Goal: Use online tool/utility: Utilize a website feature to perform a specific function

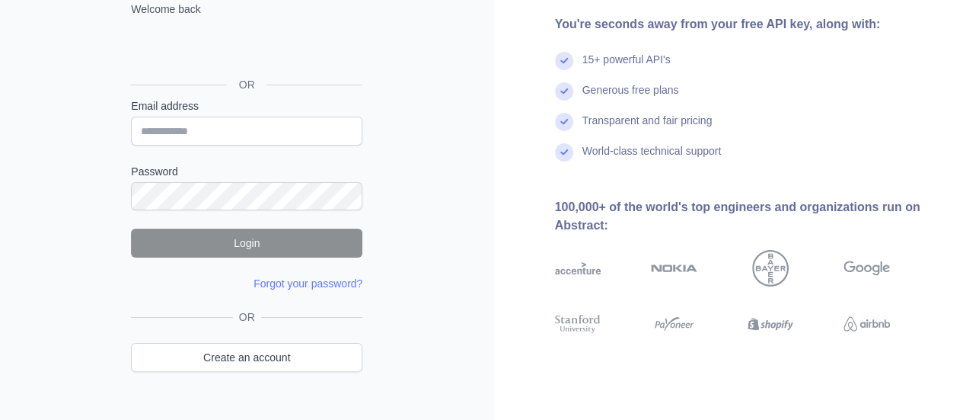
click at [302, 28] on div "OR" at bounding box center [246, 60] width 231 height 75
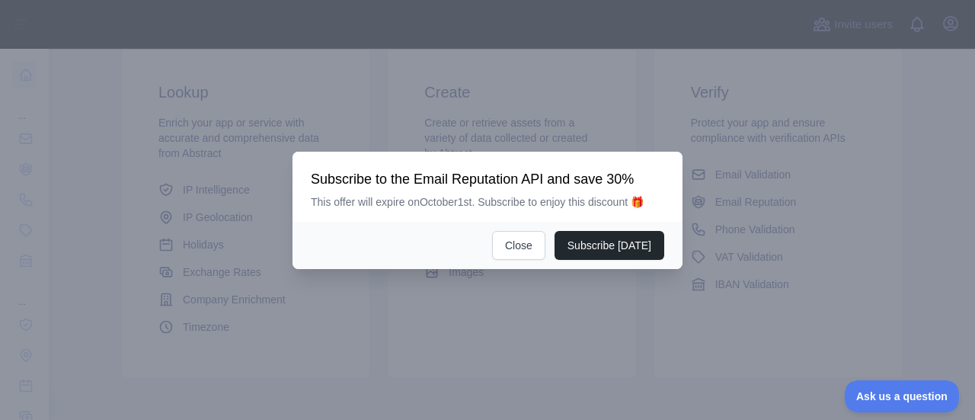
scroll to position [302, 0]
click at [525, 252] on button "Close" at bounding box center [518, 245] width 53 height 29
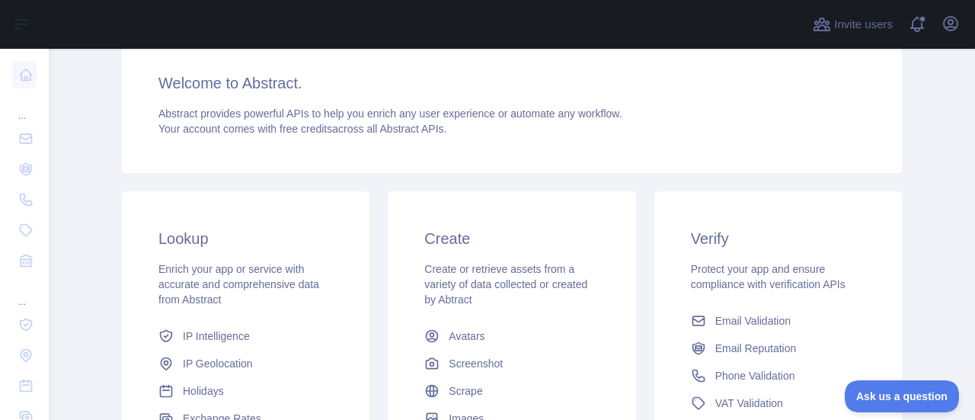
scroll to position [121, 0]
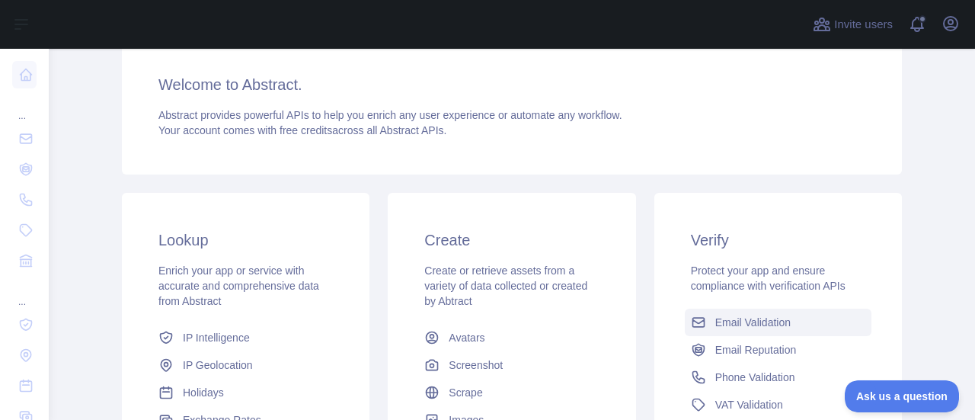
click at [749, 327] on span "Email Validation" at bounding box center [752, 321] width 75 height 15
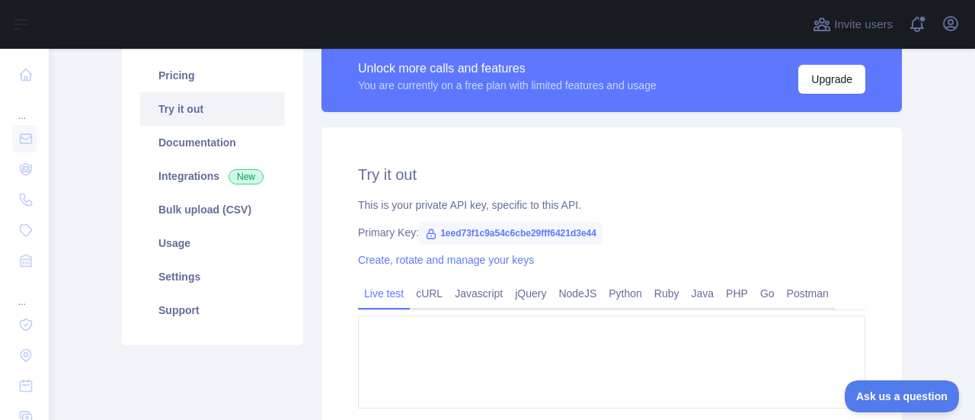
type textarea "**********"
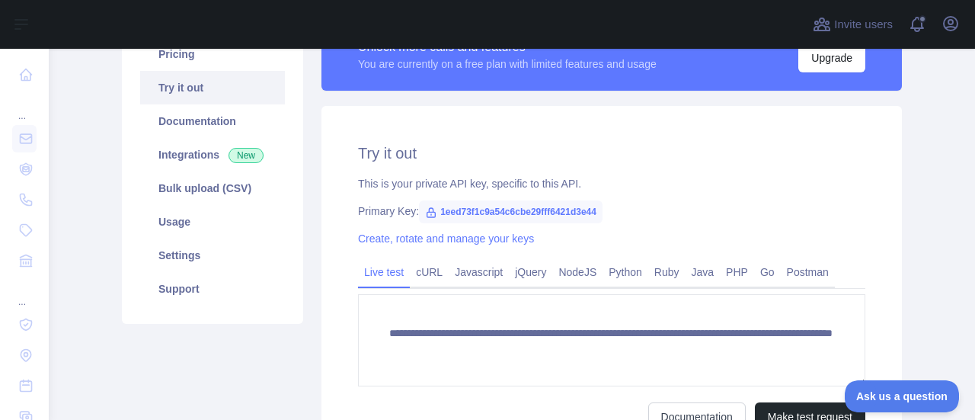
scroll to position [213, 0]
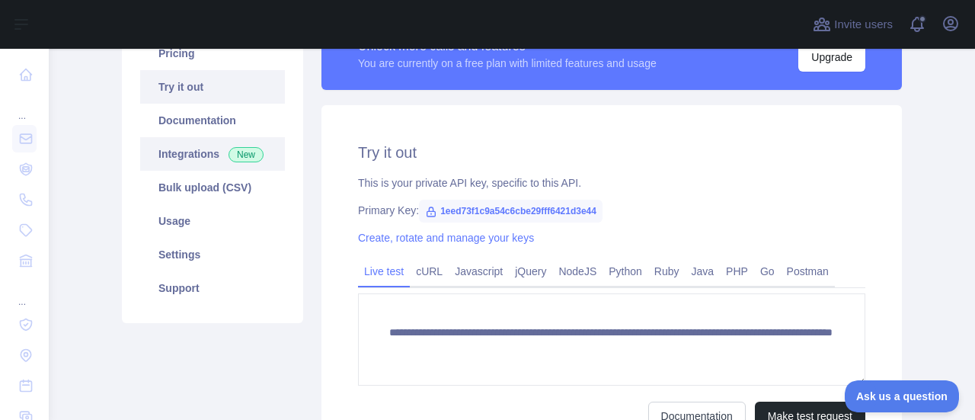
click at [196, 160] on link "Integrations New" at bounding box center [212, 154] width 145 height 34
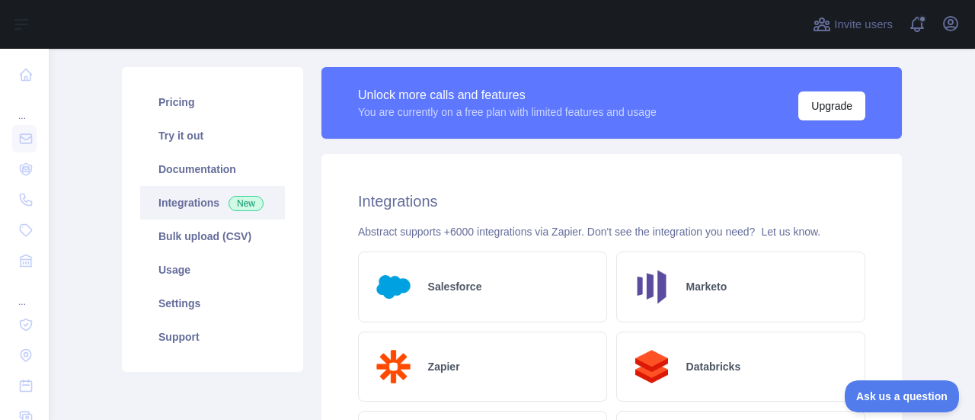
scroll to position [174, 0]
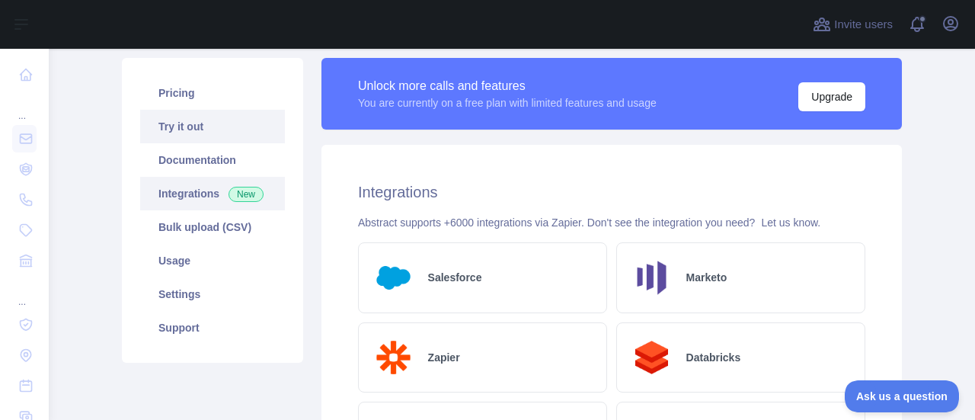
click at [174, 132] on link "Try it out" at bounding box center [212, 127] width 145 height 34
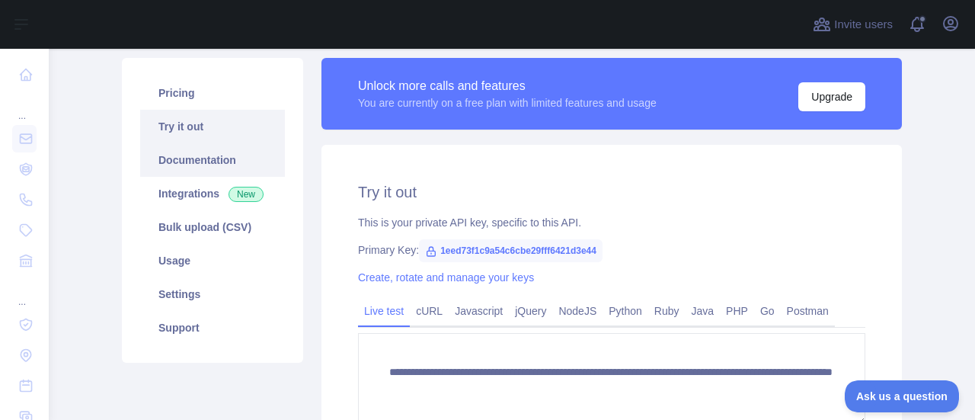
click at [203, 162] on link "Documentation" at bounding box center [212, 160] width 145 height 34
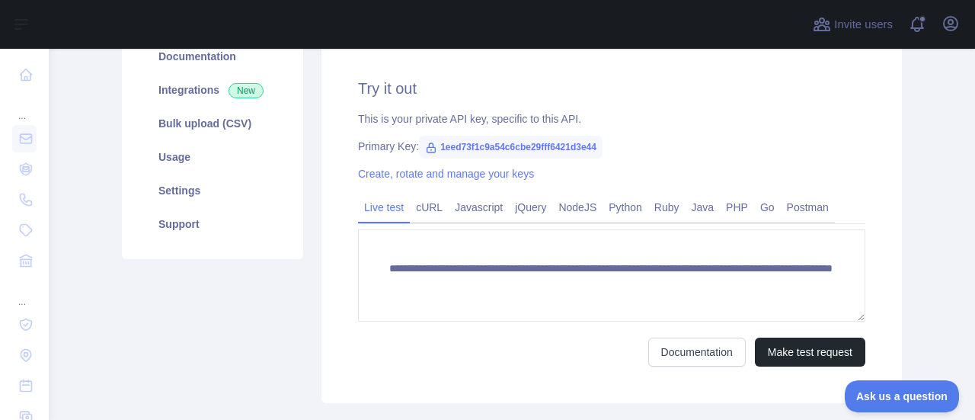
scroll to position [280, 0]
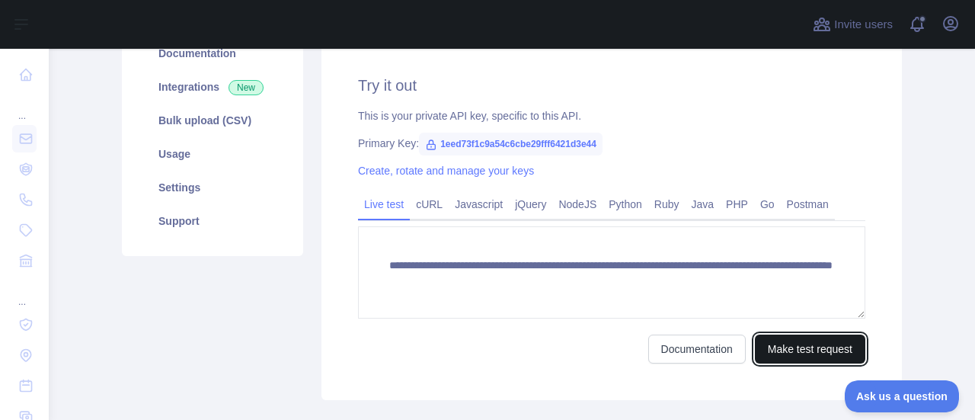
click at [776, 348] on button "Make test request" at bounding box center [810, 348] width 110 height 29
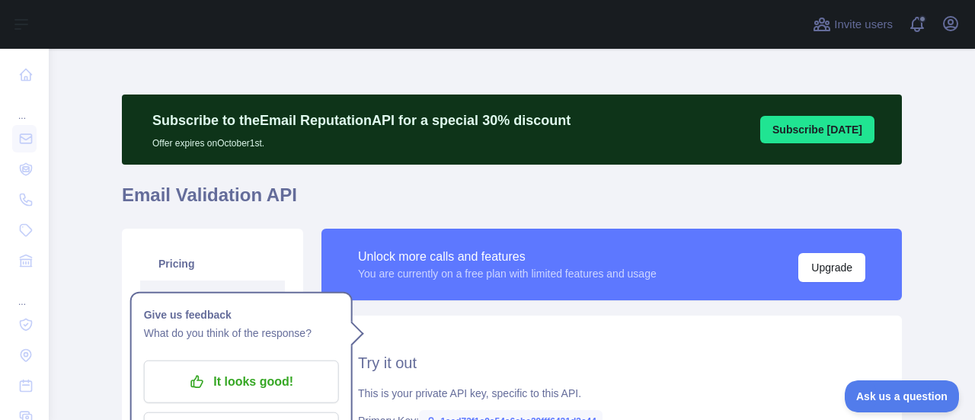
scroll to position [0, 0]
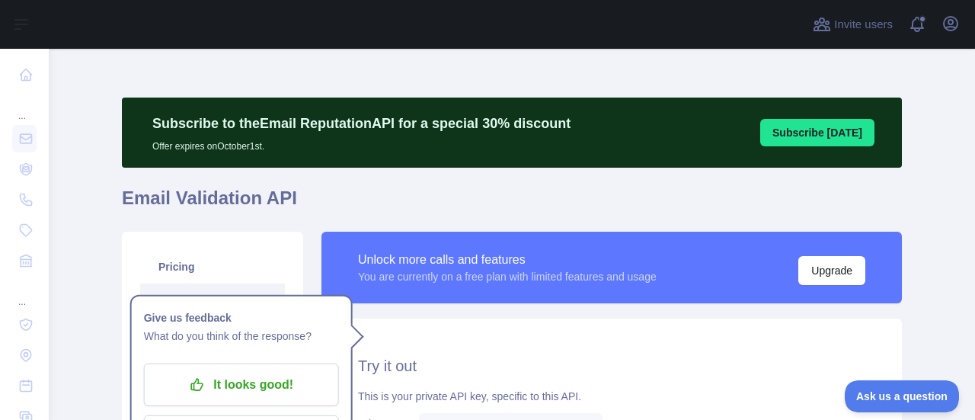
click at [426, 190] on h1 "Email Validation API" at bounding box center [512, 204] width 780 height 37
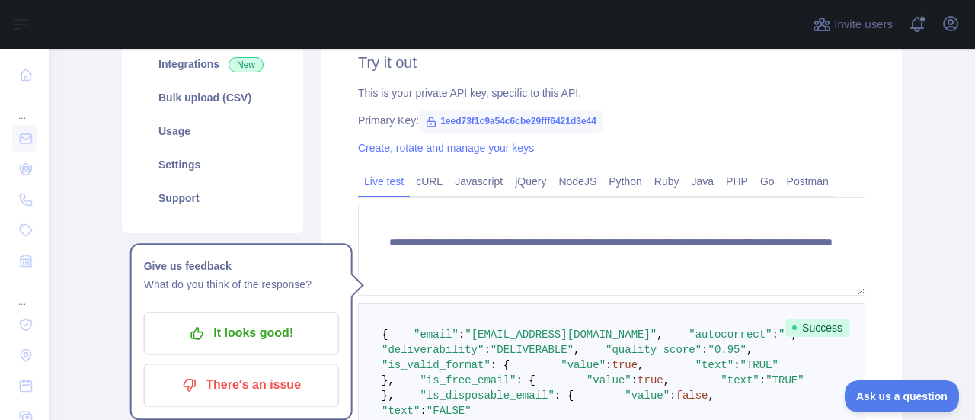
scroll to position [305, 0]
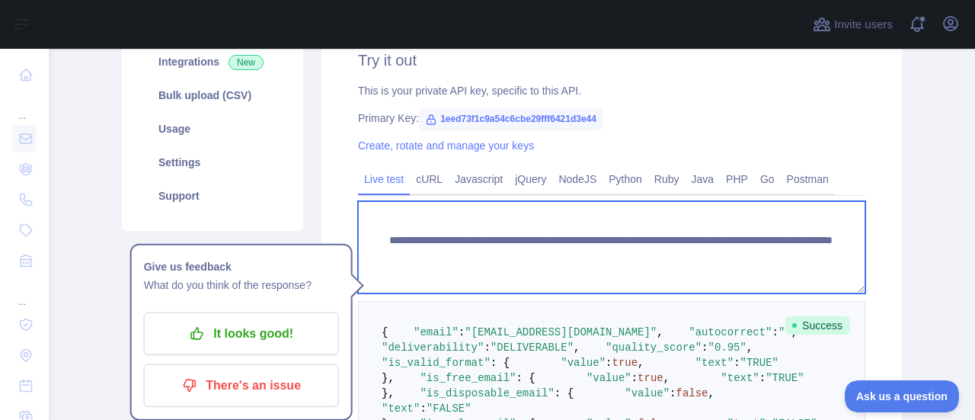
click at [512, 254] on textarea "**********" at bounding box center [611, 247] width 507 height 92
click at [644, 253] on textarea "**********" at bounding box center [611, 247] width 507 height 92
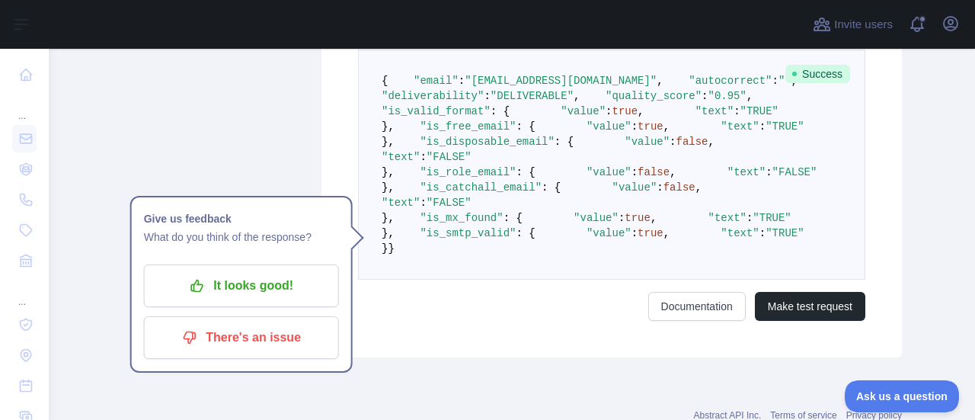
scroll to position [562, 0]
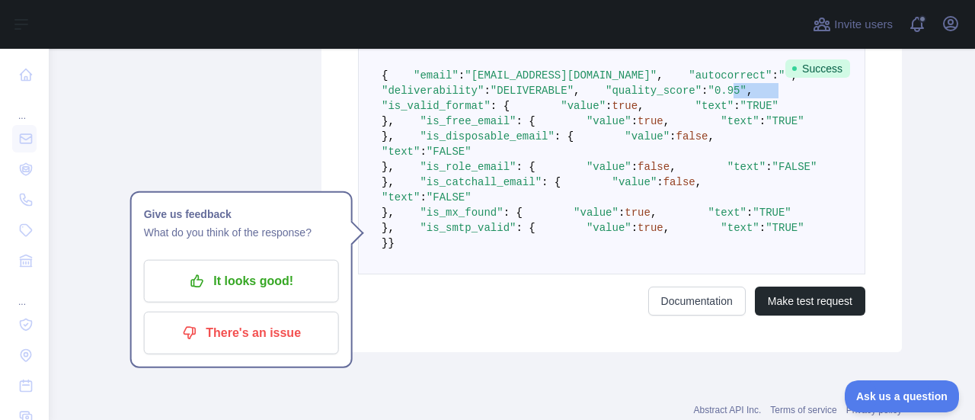
drag, startPoint x: 396, startPoint y: 144, endPoint x: 520, endPoint y: 139, distance: 124.2
click at [520, 139] on pre "{ "email" : "[EMAIL_ADDRESS][DOMAIN_NAME]" , "autocorrect" : "" , "deliverabili…" at bounding box center [611, 159] width 507 height 230
click at [708, 97] on span ""0.95"" at bounding box center [727, 91] width 38 height 12
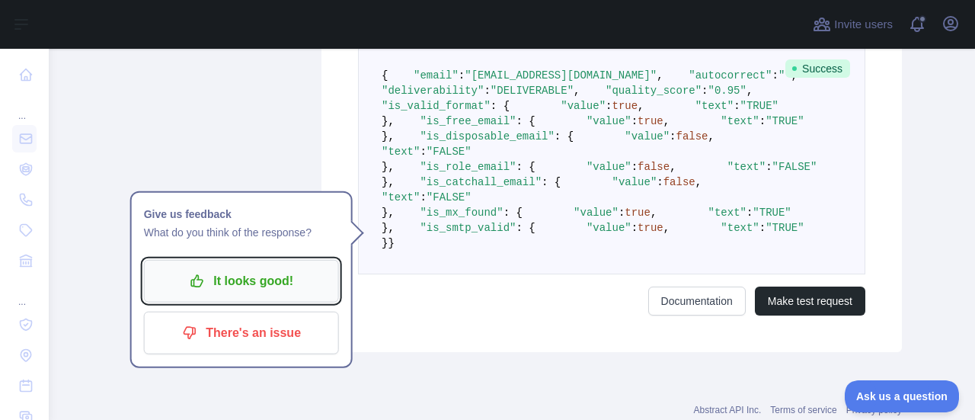
click at [273, 287] on p "It looks good!" at bounding box center [241, 281] width 172 height 26
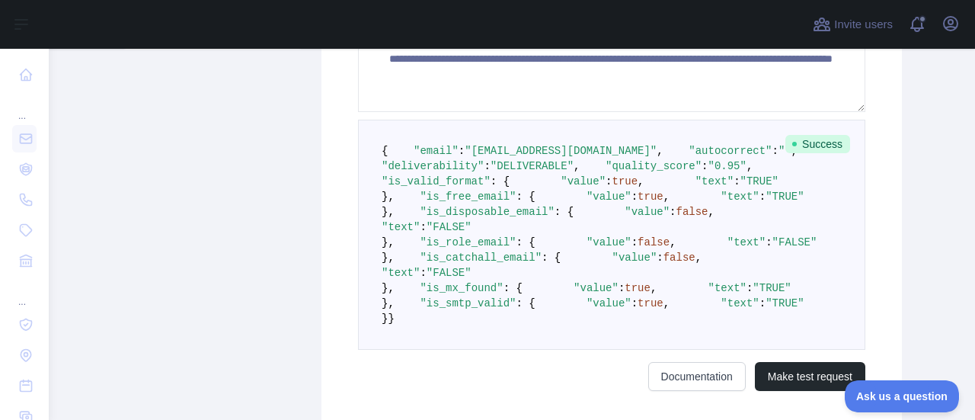
scroll to position [479, 0]
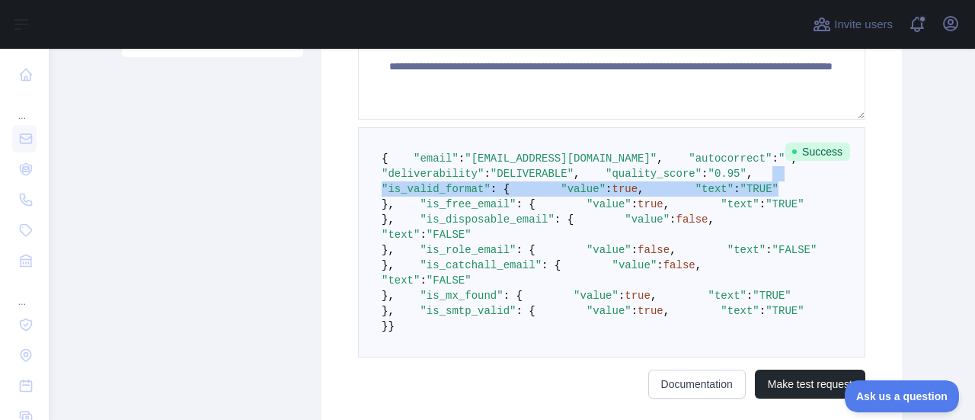
drag, startPoint x: 393, startPoint y: 235, endPoint x: 508, endPoint y: 263, distance: 118.4
click at [508, 263] on pre "{ "email" : "[EMAIL_ADDRESS][DOMAIN_NAME]" , "autocorrect" : "" , "deliverabili…" at bounding box center [611, 242] width 507 height 230
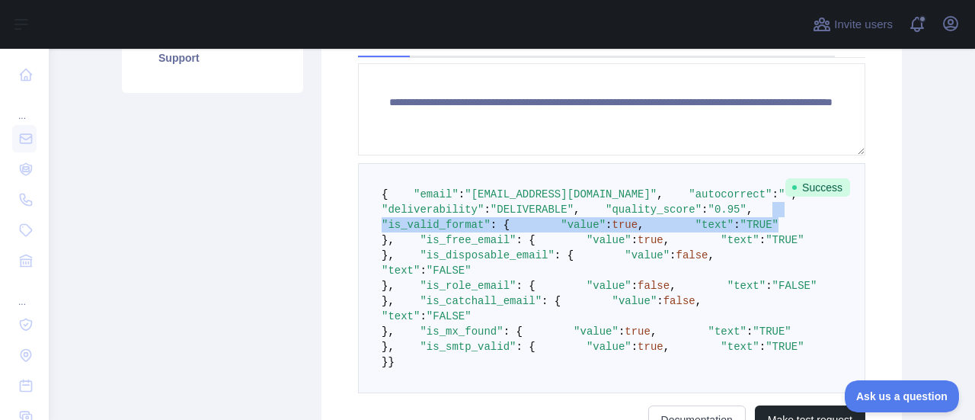
scroll to position [441, 0]
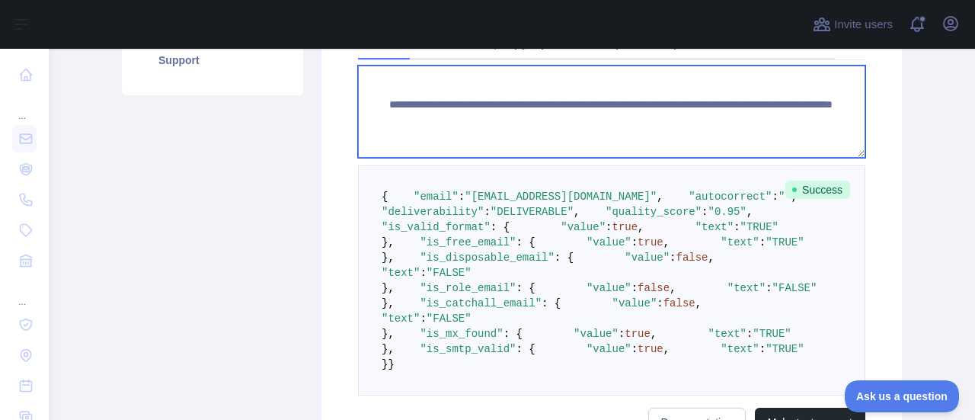
click at [687, 126] on textarea "**********" at bounding box center [611, 111] width 507 height 92
click at [730, 121] on textarea "**********" at bounding box center [611, 111] width 507 height 92
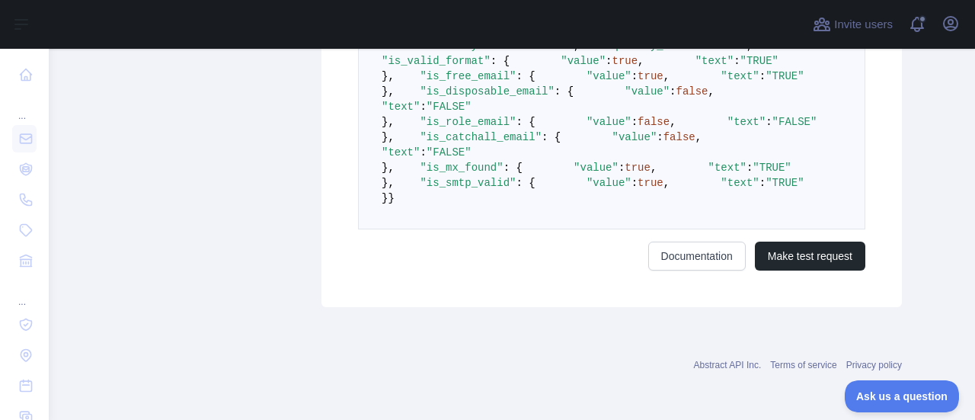
scroll to position [940, 0]
click at [824, 256] on button "Make test request" at bounding box center [810, 255] width 110 height 29
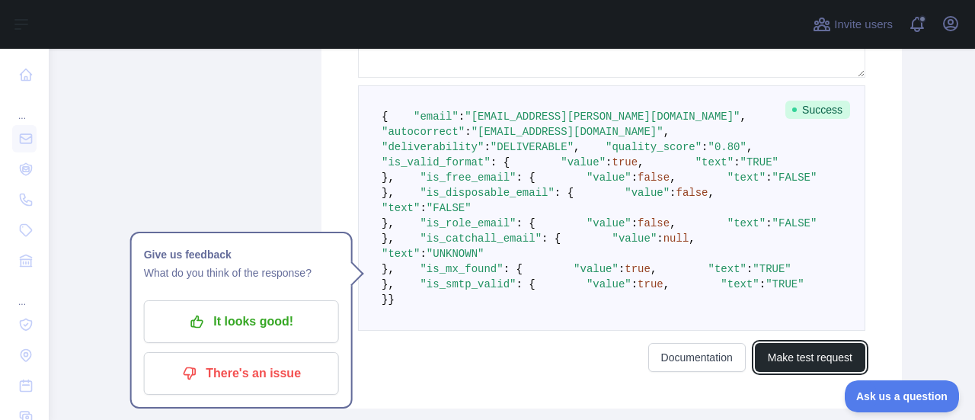
scroll to position [519, 0]
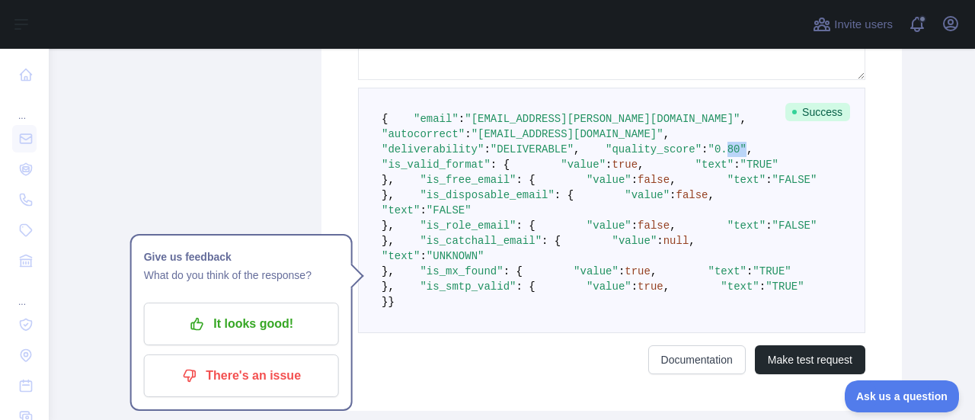
drag, startPoint x: 514, startPoint y: 176, endPoint x: 535, endPoint y: 180, distance: 20.9
click at [579, 155] on span ""quality_score" : "0.80" ," at bounding box center [665, 149] width 173 height 12
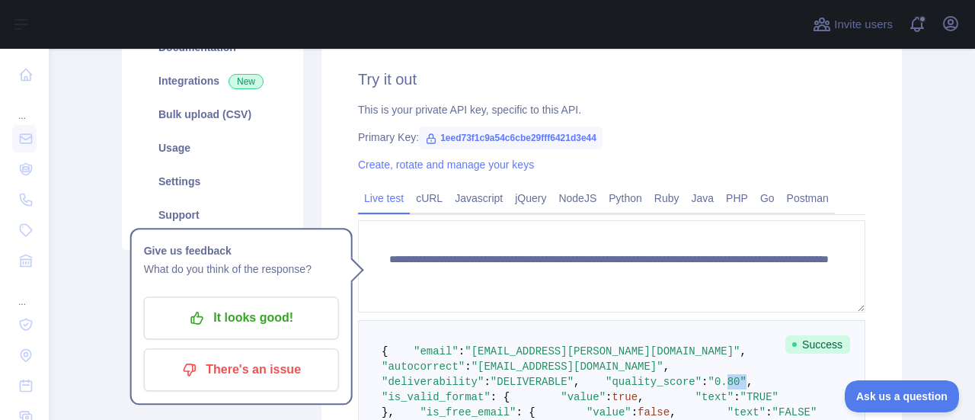
scroll to position [270, 0]
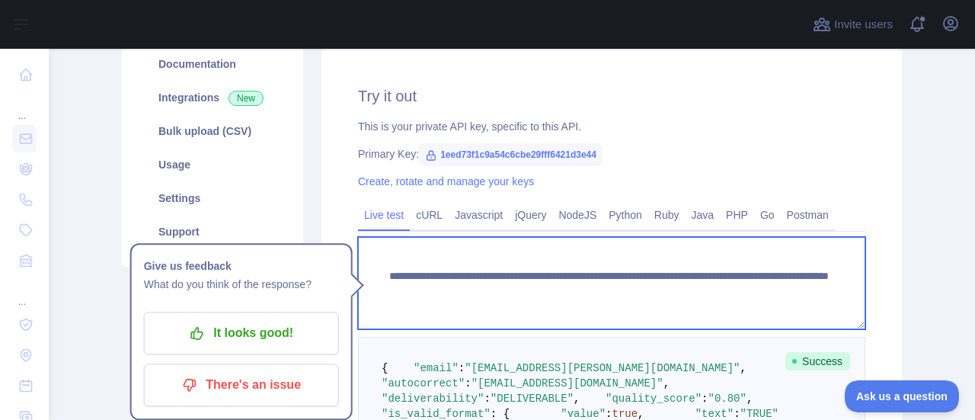
click at [736, 292] on textarea "**********" at bounding box center [611, 283] width 507 height 92
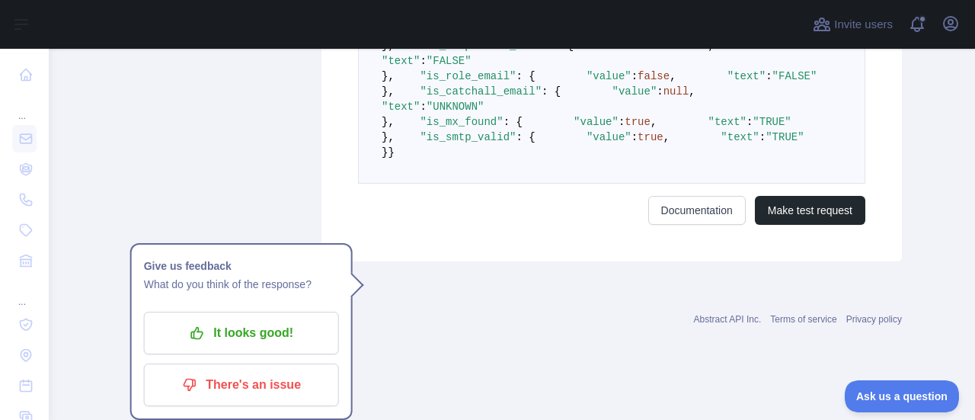
scroll to position [940, 0]
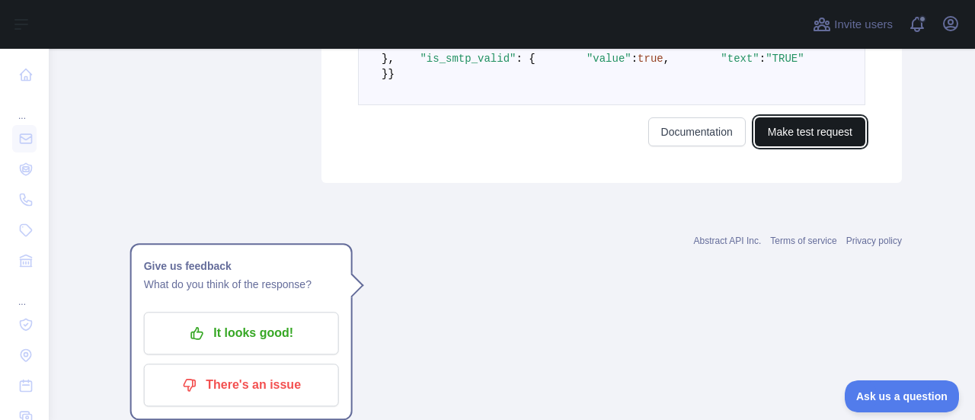
click at [833, 146] on button "Make test request" at bounding box center [810, 131] width 110 height 29
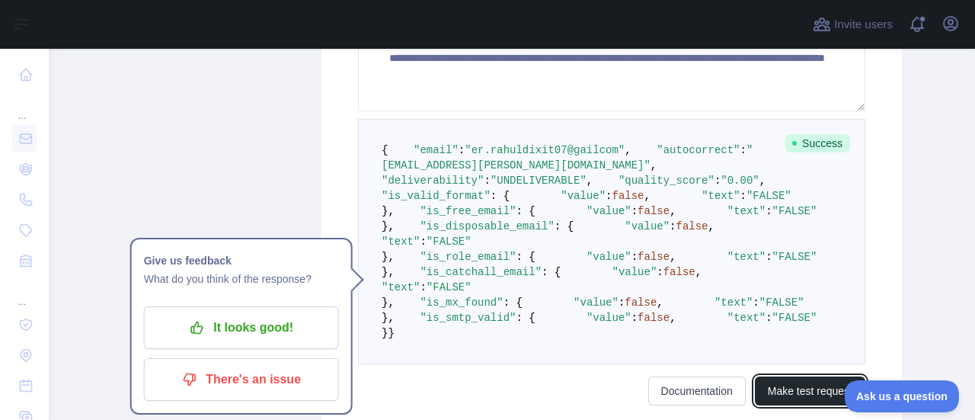
scroll to position [480, 0]
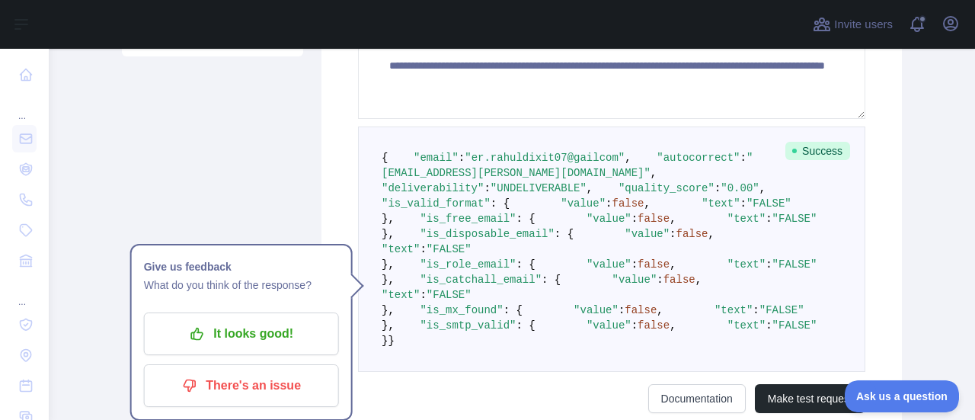
click at [500, 179] on span ""[EMAIL_ADDRESS][PERSON_NAME][DOMAIN_NAME]"" at bounding box center [566, 165] width 371 height 27
click at [540, 194] on span ""UNDELIVERABLE"" at bounding box center [538, 188] width 96 height 12
click at [443, 194] on span ""deliverability"" at bounding box center [432, 188] width 102 height 12
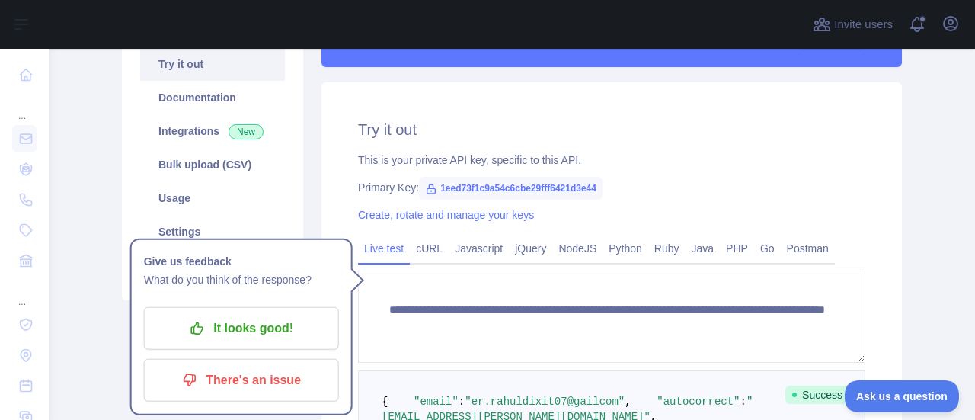
scroll to position [231, 0]
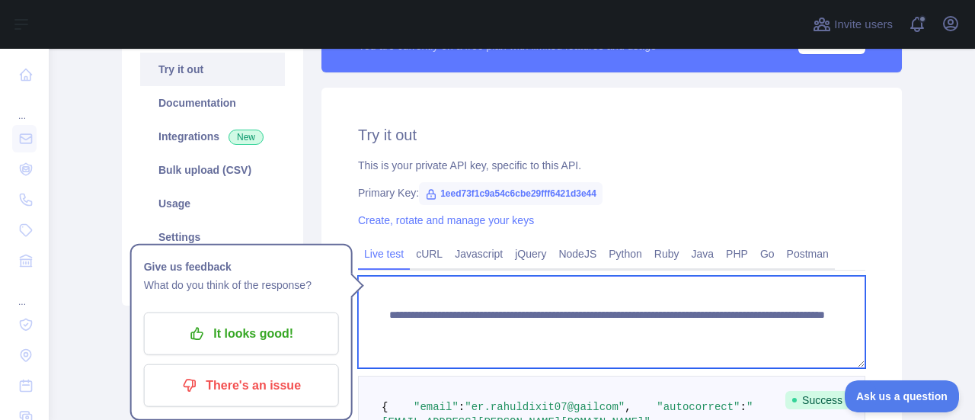
click at [723, 330] on textarea "**********" at bounding box center [611, 322] width 507 height 92
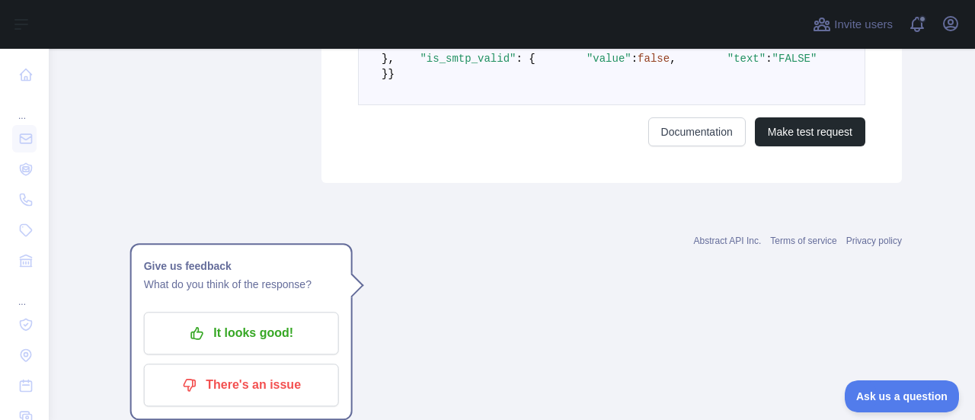
scroll to position [940, 0]
type textarea "**********"
click at [822, 146] on button "Make test request" at bounding box center [810, 131] width 110 height 29
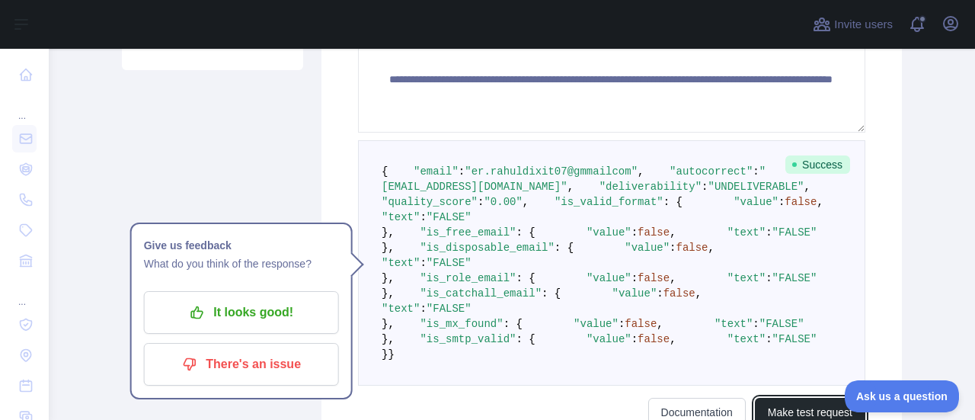
scroll to position [388, 0]
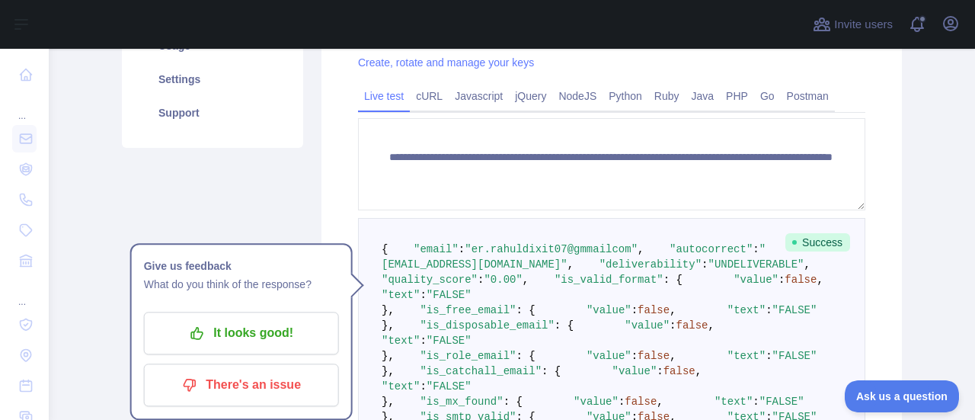
click at [707, 270] on span ""UNDELIVERABLE"" at bounding box center [755, 264] width 96 height 12
click at [574, 270] on span ""[EMAIL_ADDRESS][DOMAIN_NAME]"" at bounding box center [573, 256] width 384 height 27
click at [477, 285] on pre "{ "email" : "er.rahuldixit07@gmmailcom" , "autocorrect" : "[EMAIL_ADDRESS][DOMA…" at bounding box center [611, 340] width 507 height 245
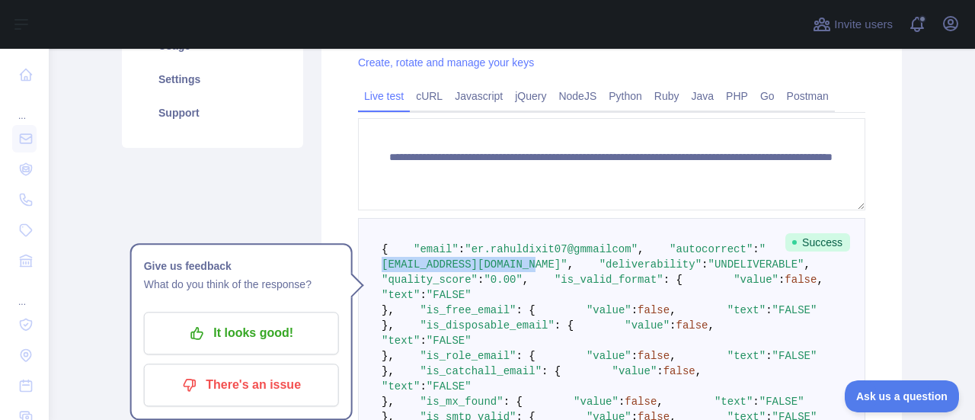
drag, startPoint x: 490, startPoint y: 282, endPoint x: 634, endPoint y: 275, distance: 143.3
click at [634, 270] on span ""[EMAIL_ADDRESS][DOMAIN_NAME]"" at bounding box center [573, 256] width 384 height 27
click at [599, 270] on span ""deliverability"" at bounding box center [650, 264] width 102 height 12
click at [707, 270] on span ""UNDELIVERABLE"" at bounding box center [755, 264] width 96 height 12
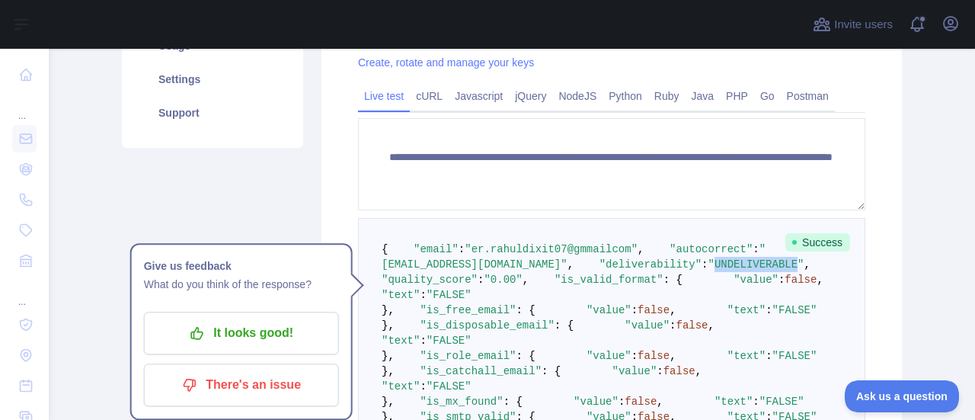
click at [707, 270] on span ""UNDELIVERABLE"" at bounding box center [755, 264] width 96 height 12
drag, startPoint x: 403, startPoint y: 260, endPoint x: 417, endPoint y: 260, distance: 14.5
click at [417, 255] on span ""email"" at bounding box center [435, 249] width 45 height 12
click at [417, 270] on pre "{ "email" : "er.rahuldixit07@gmmailcom" , "autocorrect" : "[EMAIL_ADDRESS][DOMA…" at bounding box center [611, 340] width 507 height 245
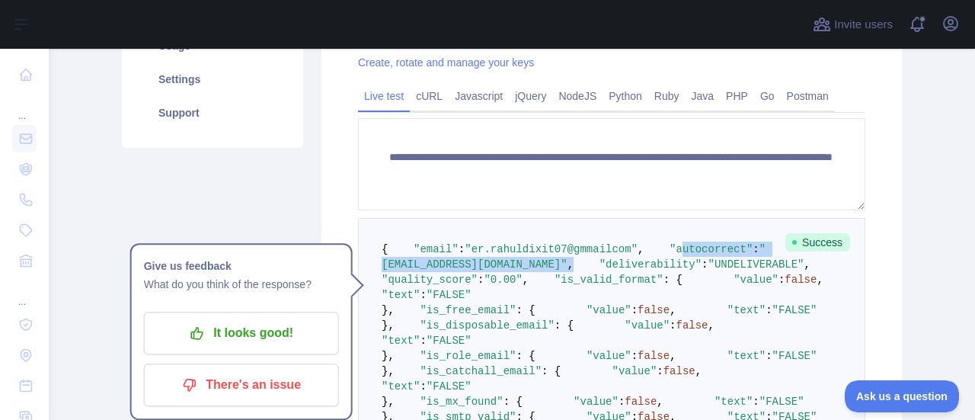
drag, startPoint x: 414, startPoint y: 278, endPoint x: 656, endPoint y: 282, distance: 242.2
click at [656, 282] on pre "{ "email" : "er.rahuldixit07@gmmailcom" , "autocorrect" : "[EMAIL_ADDRESS][DOMA…" at bounding box center [611, 340] width 507 height 245
click at [524, 270] on span ""[EMAIL_ADDRESS][DOMAIN_NAME]"" at bounding box center [573, 256] width 384 height 27
drag, startPoint x: 405, startPoint y: 277, endPoint x: 643, endPoint y: 284, distance: 237.7
click at [643, 270] on span ""autocorrect" : "[EMAIL_ADDRESS][DOMAIN_NAME]" ," at bounding box center [573, 256] width 384 height 27
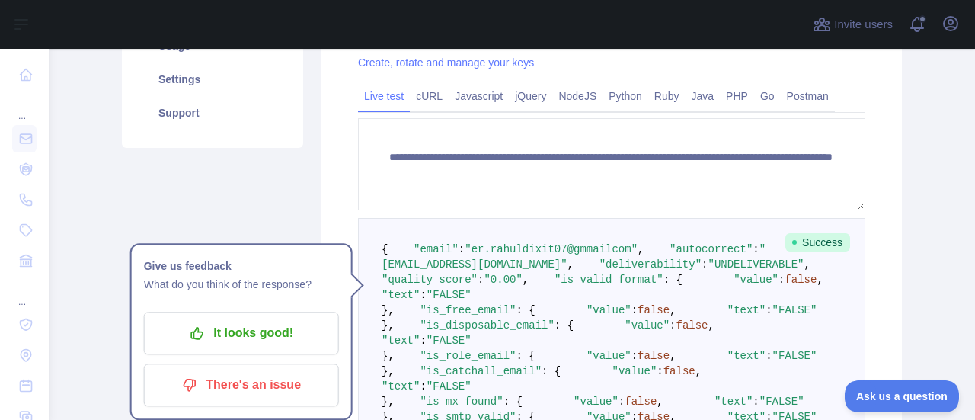
drag, startPoint x: 415, startPoint y: 295, endPoint x: 417, endPoint y: 287, distance: 7.9
click at [599, 270] on span ""deliverability"" at bounding box center [650, 264] width 102 height 12
drag, startPoint x: 460, startPoint y: 261, endPoint x: 603, endPoint y: 261, distance: 143.1
click at [603, 255] on span ""er.rahuldixit07@gmmailcom"" at bounding box center [550, 249] width 173 height 12
click at [571, 255] on span ""er.rahuldixit07@gmmailcom"" at bounding box center [550, 249] width 173 height 12
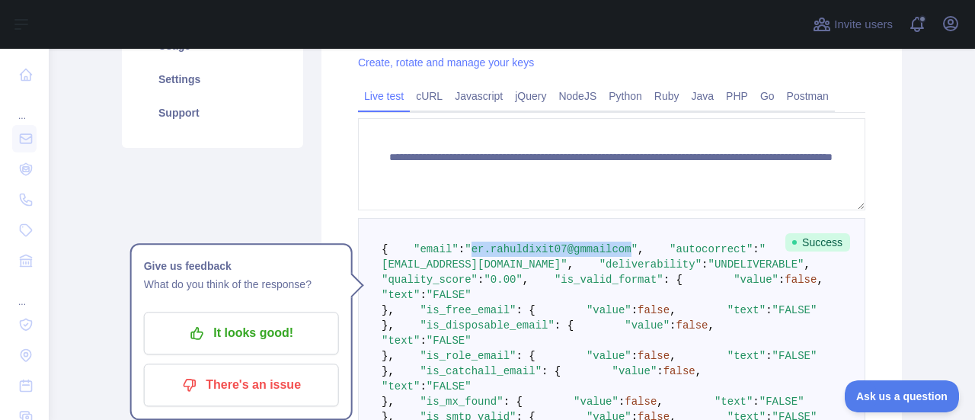
drag, startPoint x: 457, startPoint y: 263, endPoint x: 605, endPoint y: 258, distance: 148.6
click at [605, 255] on span ""er.rahuldixit07@gmmailcom"" at bounding box center [550, 249] width 173 height 12
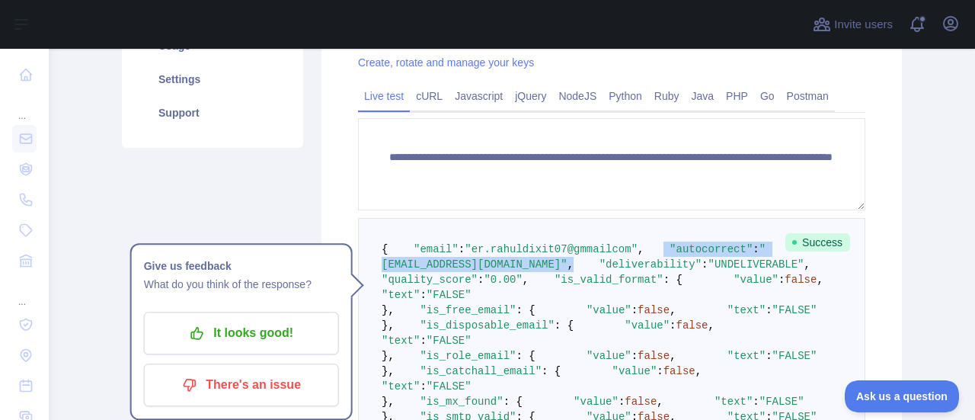
drag, startPoint x: 397, startPoint y: 278, endPoint x: 655, endPoint y: 279, distance: 258.1
click at [655, 279] on pre "{ "email" : "er.rahuldixit07@gmmailcom" , "autocorrect" : "[EMAIL_ADDRESS][DOMA…" at bounding box center [611, 340] width 507 height 245
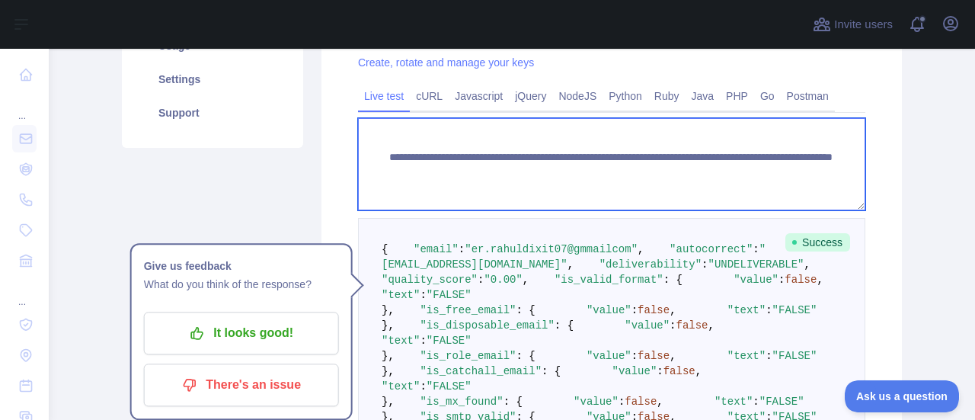
click at [701, 167] on textarea "**********" at bounding box center [611, 164] width 507 height 92
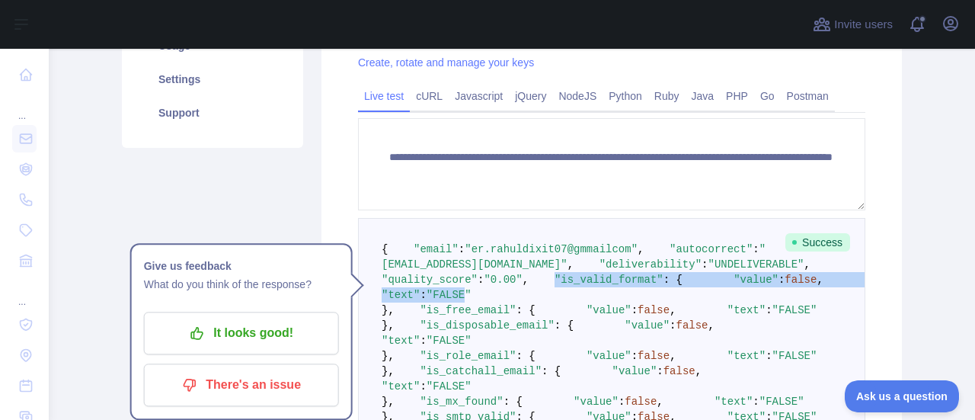
drag, startPoint x: 399, startPoint y: 331, endPoint x: 506, endPoint y: 348, distance: 107.9
click at [506, 348] on pre "{ "email" : "er.rahuldixit07@gmmailcom" , "autocorrect" : "[EMAIL_ADDRESS][DOMA…" at bounding box center [611, 340] width 507 height 245
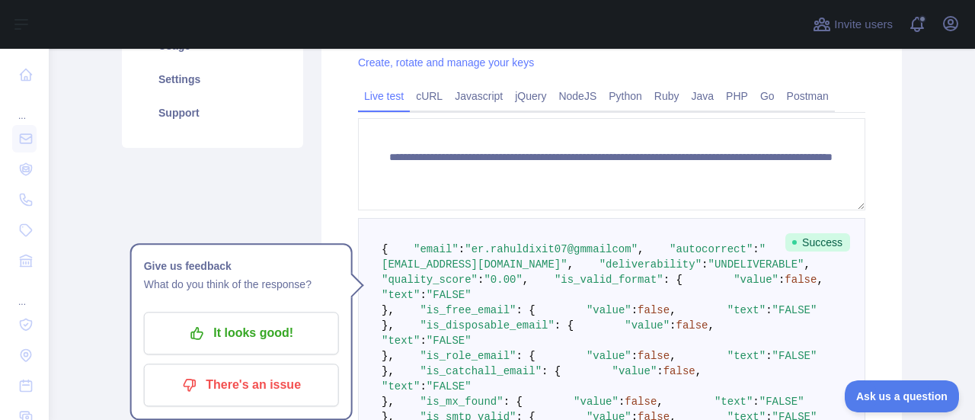
click at [599, 270] on span ""deliverability"" at bounding box center [650, 264] width 102 height 12
drag, startPoint x: 415, startPoint y: 298, endPoint x: 458, endPoint y: 295, distance: 42.7
click at [599, 270] on span ""deliverability"" at bounding box center [650, 264] width 102 height 12
click at [707, 270] on span ""UNDELIVERABLE"" at bounding box center [755, 264] width 96 height 12
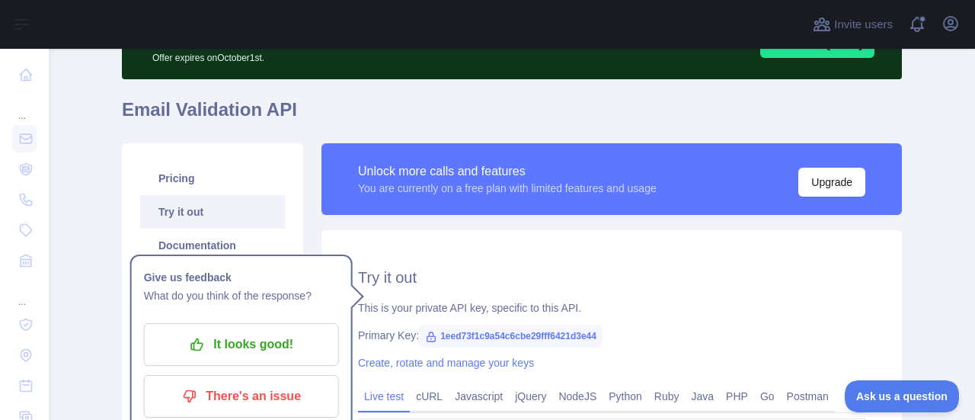
scroll to position [75, 0]
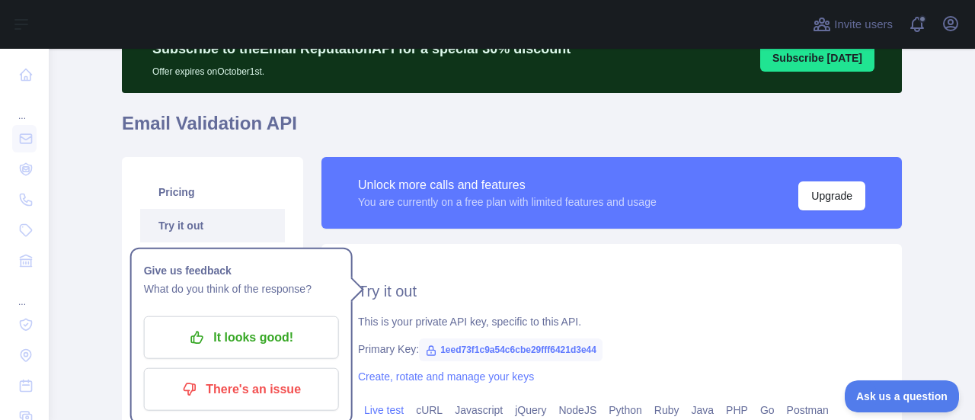
click at [595, 282] on h2 "Try it out" at bounding box center [611, 290] width 507 height 21
